Goal: Information Seeking & Learning: Learn about a topic

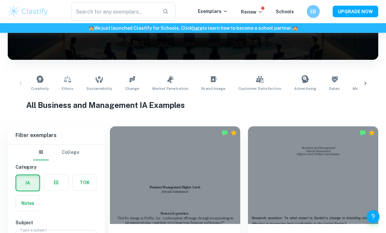
scroll to position [82, 0]
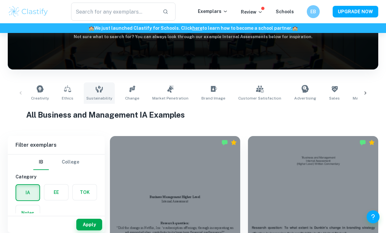
click at [93, 91] on link "Sustainability" at bounding box center [99, 92] width 31 height 21
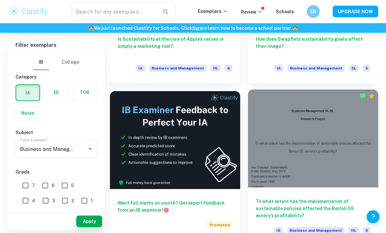
scroll to position [290, 0]
click at [318, 135] on div at bounding box center [313, 139] width 130 height 98
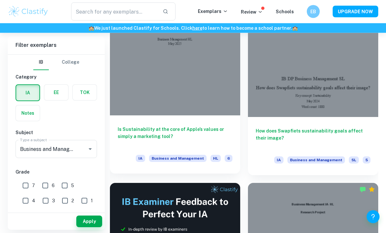
scroll to position [199, 0]
click at [191, 93] on div at bounding box center [175, 67] width 130 height 98
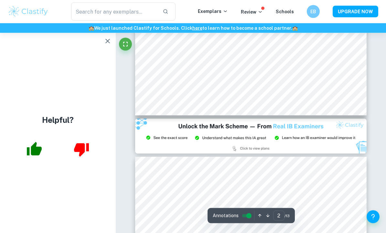
type input "3"
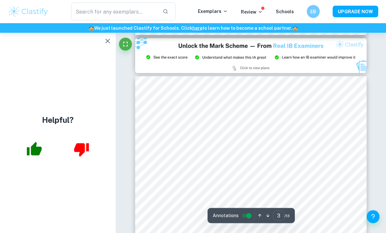
scroll to position [700, 0]
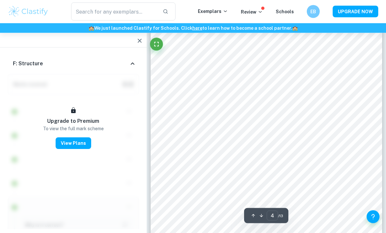
scroll to position [1041, 0]
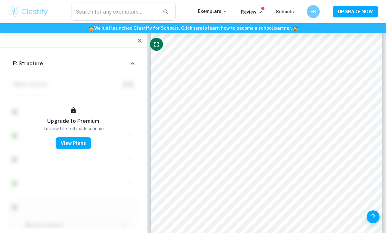
click at [154, 42] on icon "Fullscreen" at bounding box center [156, 44] width 5 height 5
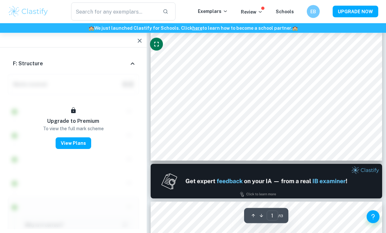
scroll to position [185, 0]
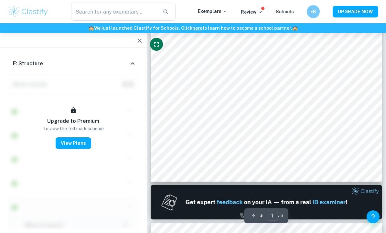
click at [157, 45] on icon "Fullscreen" at bounding box center [157, 44] width 8 height 8
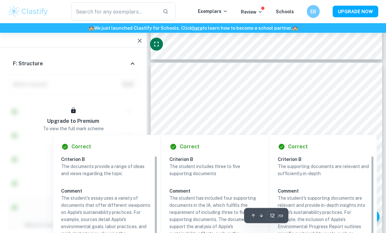
scroll to position [0, 0]
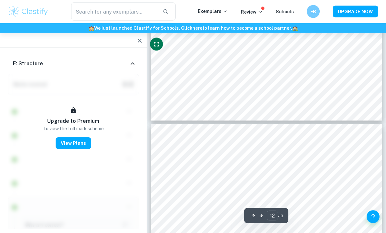
type input "11"
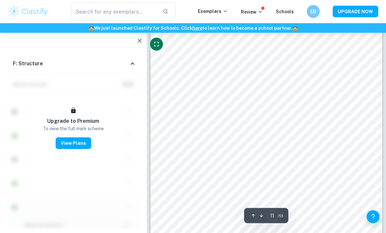
scroll to position [3423, 0]
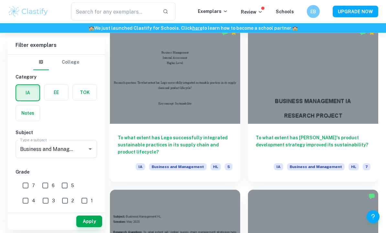
scroll to position [1011, 0]
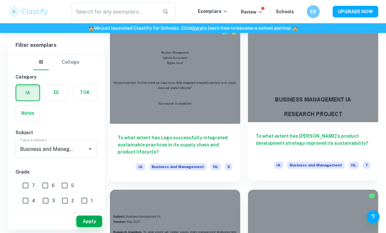
click at [313, 142] on h6 "To what extent has [PERSON_NAME]'s product development strategy improved its su…" at bounding box center [313, 143] width 115 height 21
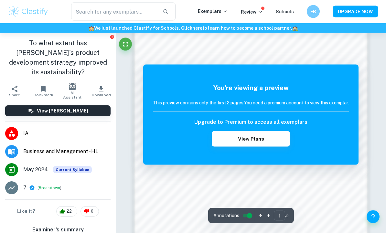
scroll to position [458, 0]
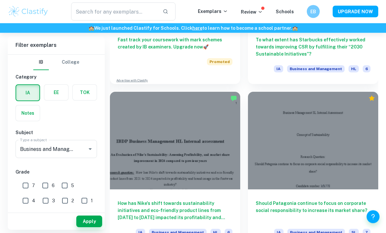
scroll to position [781, 0]
click at [27, 186] on input "7" at bounding box center [25, 185] width 13 height 13
checkbox input "true"
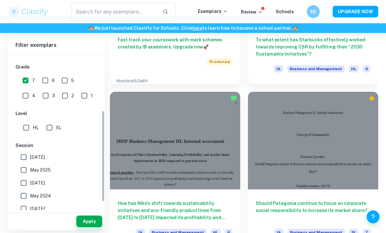
scroll to position [108, 0]
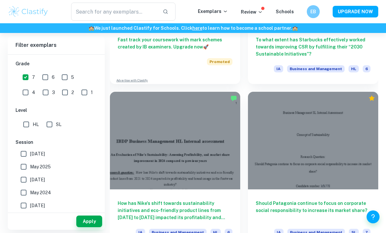
click at [23, 124] on input "HL" at bounding box center [26, 124] width 13 height 13
checkbox input "true"
click at [88, 227] on button "Apply" at bounding box center [89, 222] width 26 height 12
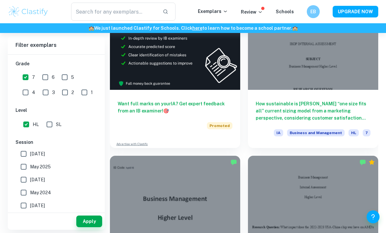
scroll to position [392, 0]
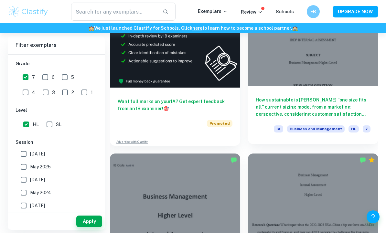
click at [322, 102] on h6 "How sustainable is [PERSON_NAME] “one size fits all” current sizing model from …" at bounding box center [313, 106] width 115 height 21
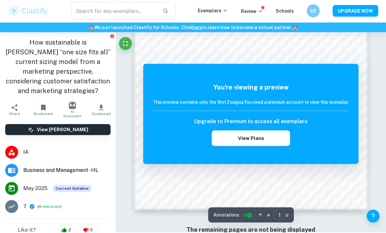
scroll to position [509, 0]
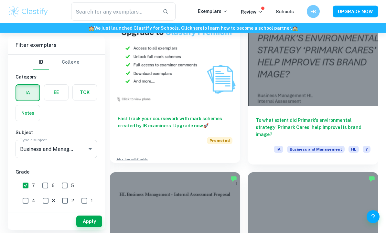
scroll to position [710, 0]
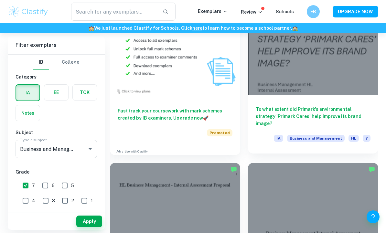
click at [300, 114] on h6 "To what extent did Primark's environmental strategy 'Primark Cares' help improv…" at bounding box center [313, 116] width 115 height 21
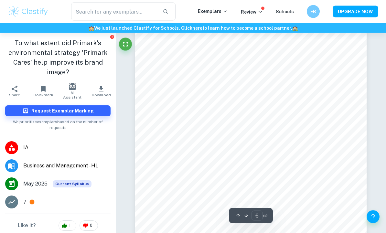
scroll to position [1809, 0]
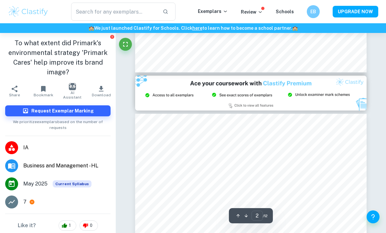
type input "3"
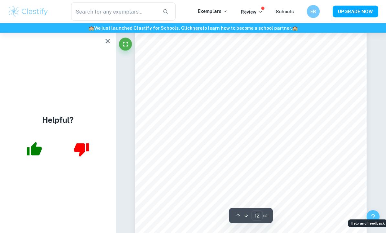
scroll to position [3872, 0]
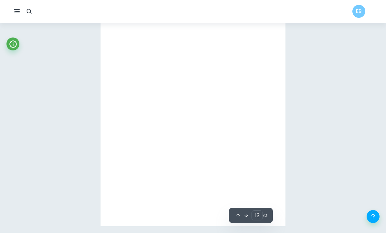
type input "10"
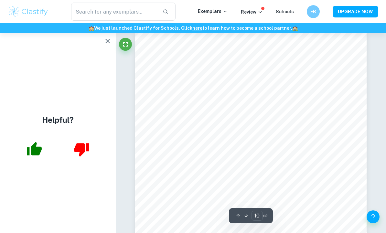
scroll to position [3102, 0]
